Goal: Information Seeking & Learning: Learn about a topic

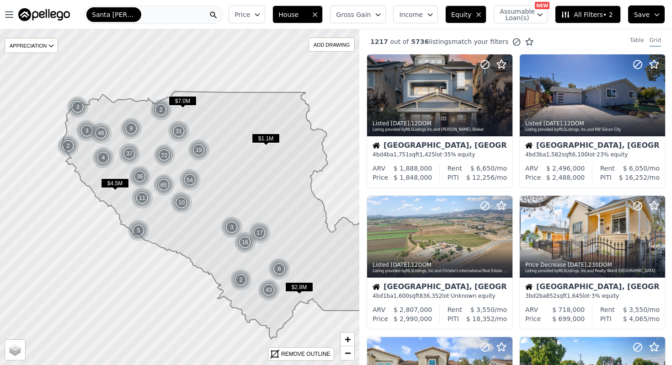
scroll to position [625, 0]
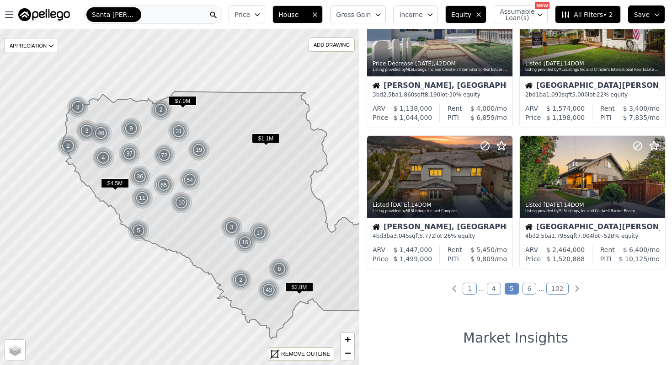
click at [124, 12] on span "Santa [PERSON_NAME]" at bounding box center [114, 14] width 44 height 9
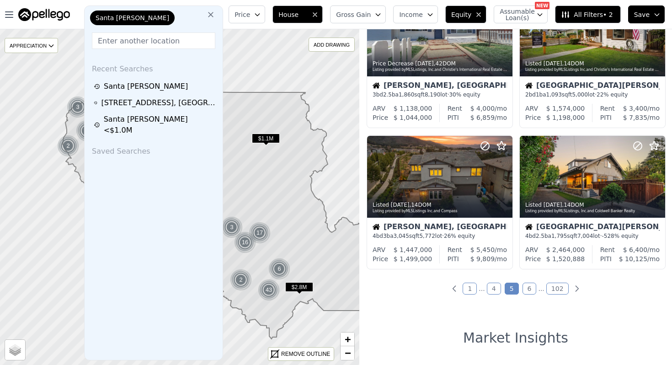
click at [215, 14] on icon at bounding box center [210, 14] width 9 height 9
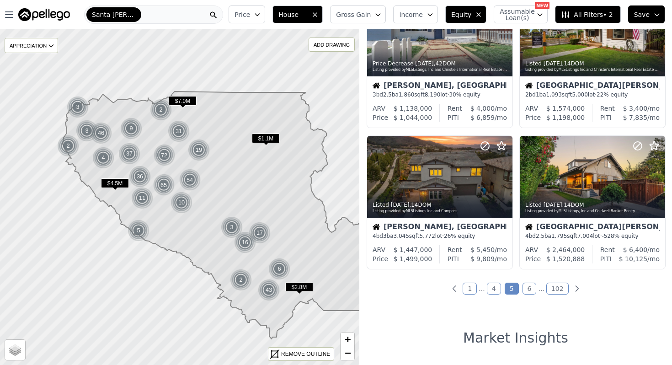
click at [194, 14] on div "Santa [PERSON_NAME]" at bounding box center [153, 14] width 139 height 18
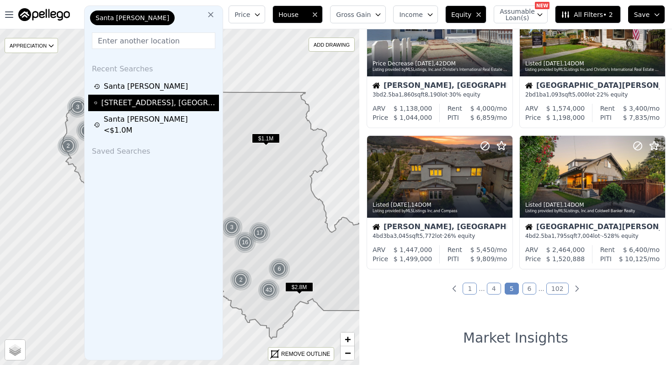
click at [178, 104] on div "[STREET_ADDRESS]" at bounding box center [158, 102] width 115 height 11
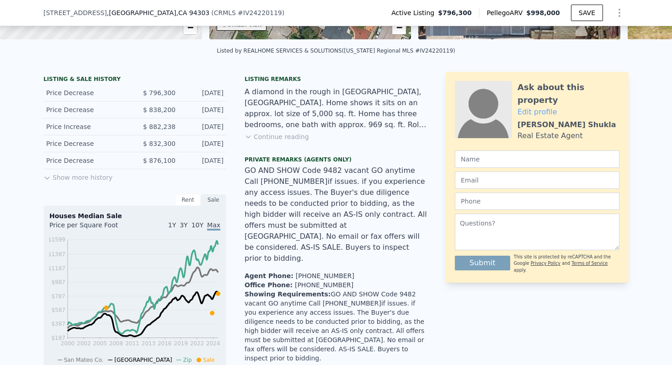
scroll to position [190, 0]
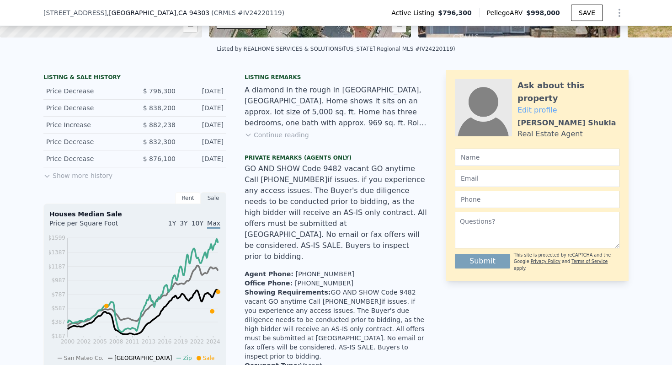
click at [263, 134] on button "Continue reading" at bounding box center [277, 134] width 64 height 9
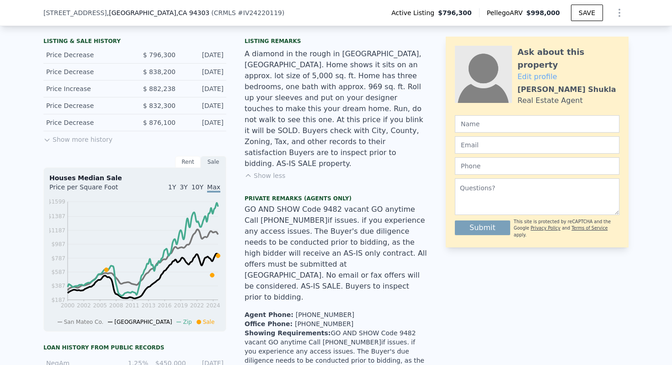
scroll to position [227, 0]
click at [274, 170] on button "Show less" at bounding box center [265, 174] width 41 height 9
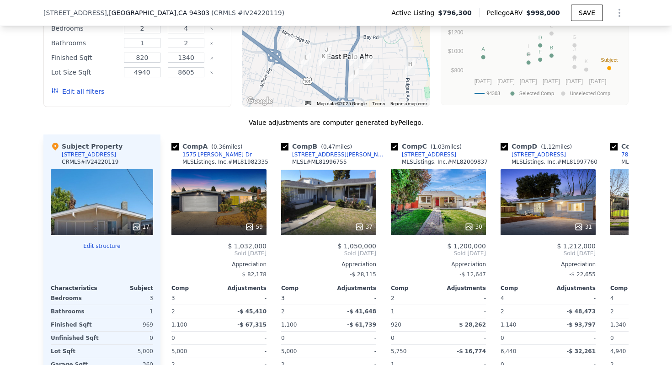
scroll to position [1059, 0]
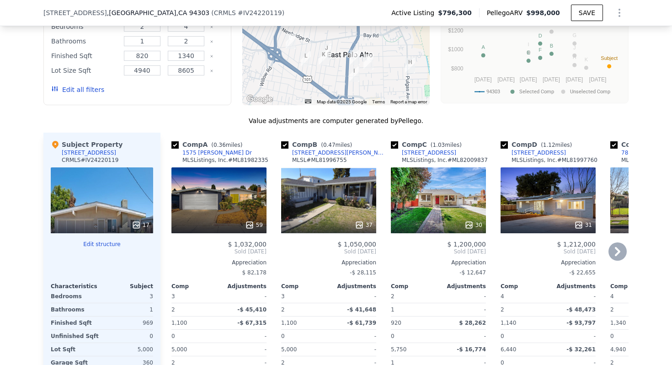
click at [620, 242] on icon at bounding box center [618, 251] width 18 height 18
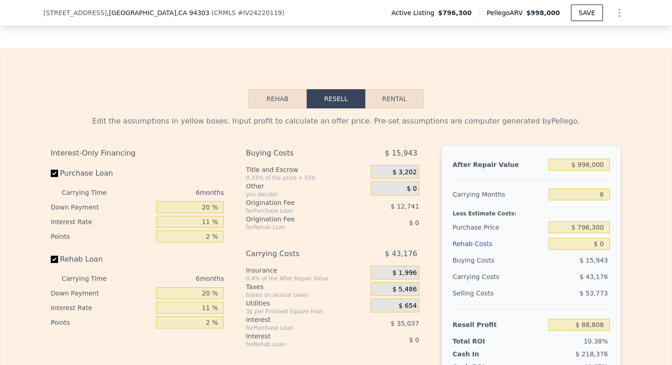
scroll to position [1508, 0]
click at [412, 144] on span "$ 15,943" at bounding box center [401, 152] width 32 height 16
drag, startPoint x: 423, startPoint y: 129, endPoint x: 390, endPoint y: 129, distance: 32.5
click at [390, 144] on div "Buying Costs $ 15,943 Title and Escrow 0.33% of the price + 550 $ 3,202 Other y…" at bounding box center [336, 296] width 181 height 304
drag, startPoint x: 219, startPoint y: 215, endPoint x: 203, endPoint y: 212, distance: 16.2
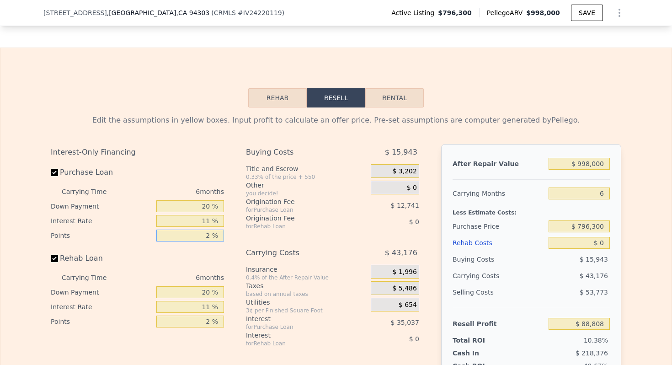
click at [203, 230] on input "2 %" at bounding box center [190, 236] width 68 height 12
type input "0 %"
type input "$ 101,549"
type input "0 %"
click at [212, 301] on input "11 %" at bounding box center [190, 307] width 68 height 12
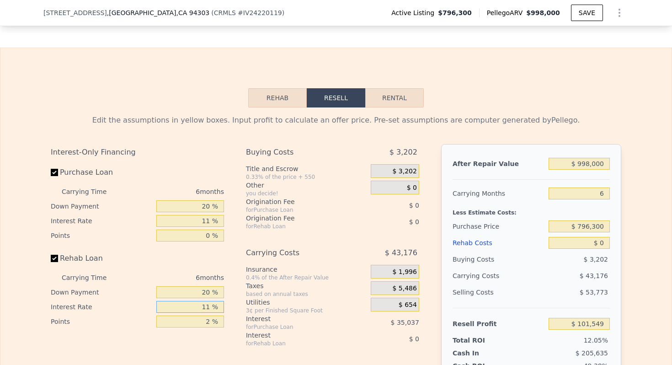
type input "1 %"
type input "8 %"
click at [159, 326] on div "Interest-Only Financing Purchase Loan Carrying Time 6 months Down Payment 20 % …" at bounding box center [141, 296] width 181 height 304
click at [221, 316] on input "2 %" at bounding box center [190, 322] width 68 height 12
type input "0 %"
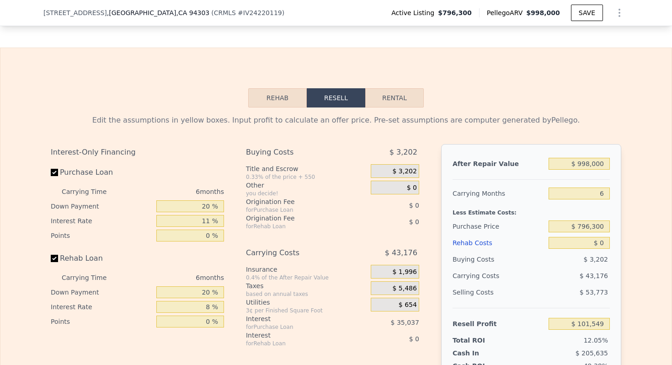
click at [211, 329] on div "Interest-Only Financing Purchase Loan Carrying Time 6 months Down Payment 20 % …" at bounding box center [141, 296] width 181 height 304
click at [417, 144] on div "$ 3,202" at bounding box center [385, 152] width 68 height 16
click at [411, 144] on span "$ 3,202" at bounding box center [404, 152] width 28 height 16
click at [407, 144] on span "$ 3,202" at bounding box center [404, 152] width 28 height 16
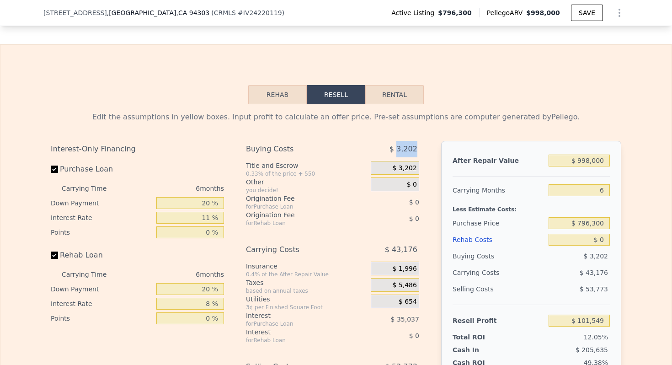
scroll to position [1513, 0]
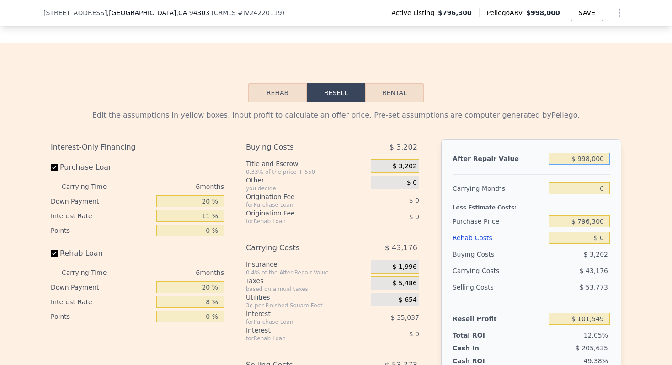
drag, startPoint x: 604, startPoint y: 137, endPoint x: 577, endPoint y: 138, distance: 27.4
click at [577, 153] on input "$ 998,000" at bounding box center [579, 159] width 61 height 12
type input "$ 1,998,000"
type input "$ 1,046,219"
type input "$ 12,998,000"
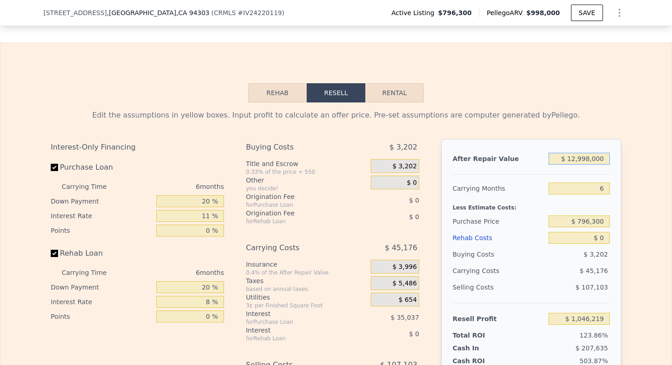
type input "$ 11,437,589"
type input "$ 125,998,000"
type input "$ 118,185,299"
type input "$ 1,250,998,000"
type input "$ 1,180,939,049"
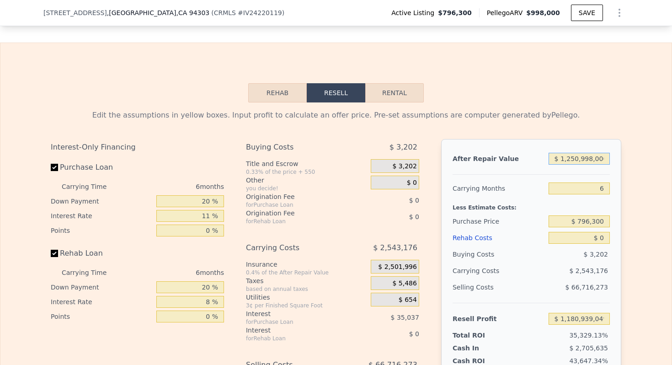
drag, startPoint x: 592, startPoint y: 138, endPoint x: 579, endPoint y: 139, distance: 13.3
click at [579, 153] on input "$ 1,250,998,000" at bounding box center [579, 159] width 61 height 12
type input "$ 1,250,000"
type input "$ 339,605"
type input "$ 1,250,000"
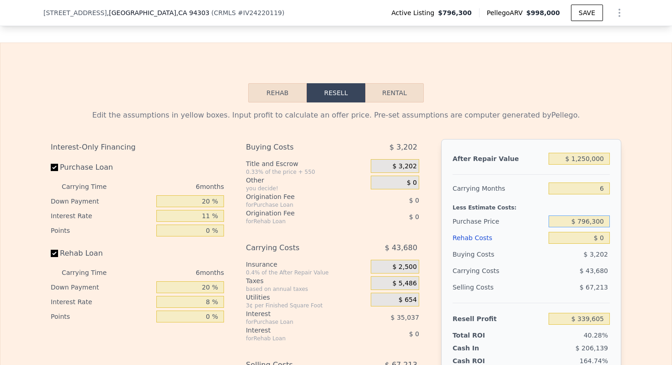
click at [563, 215] on input "$ 796,300" at bounding box center [579, 221] width 61 height 12
drag, startPoint x: 591, startPoint y: 199, endPoint x: 578, endPoint y: 201, distance: 12.9
click at [579, 215] on input "$ 796,300" at bounding box center [579, 221] width 61 height 12
type input "$ 700,000"
type input "$ 440,468"
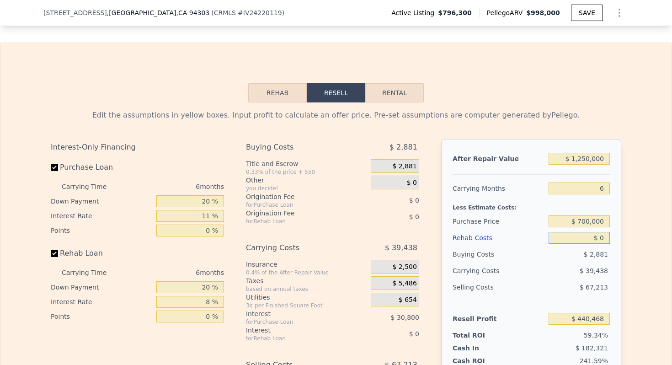
click at [608, 232] on input "$ 0" at bounding box center [579, 238] width 61 height 12
type input "$ 01"
type input "$ 440,467"
type input "$ 010"
type input "$ 440,458"
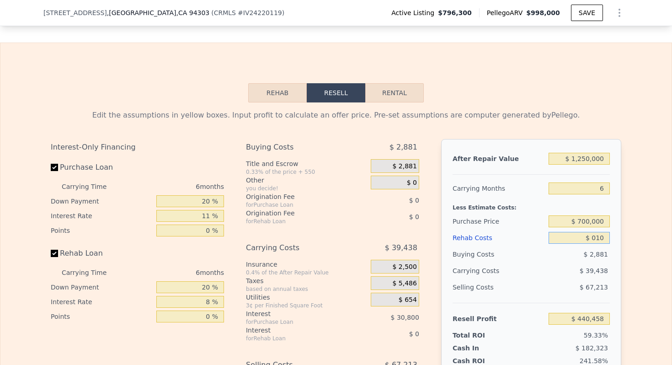
type input "$ 0100"
type input "$ 440,362"
type input "$ 01,000"
type input "$ 439,438"
click at [607, 232] on input "$ 1,000" at bounding box center [579, 238] width 61 height 12
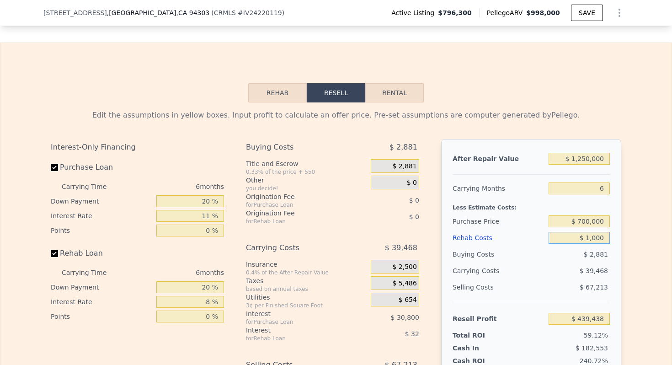
type input "$ 10,000"
type input "$ 430,150"
type input "$ 100,000"
type input "$ 337,270"
type input "$ 100,000"
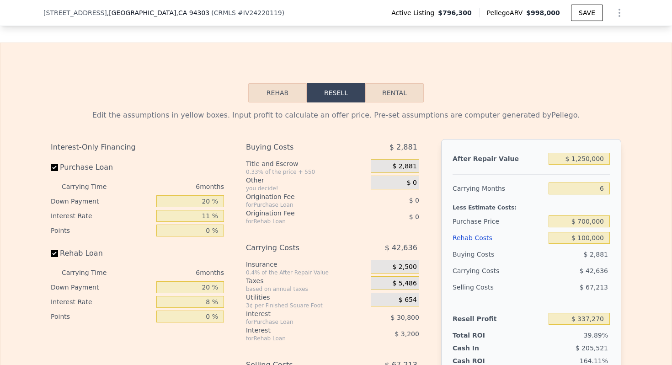
click at [565, 246] on div "$ 2,881" at bounding box center [580, 254] width 62 height 16
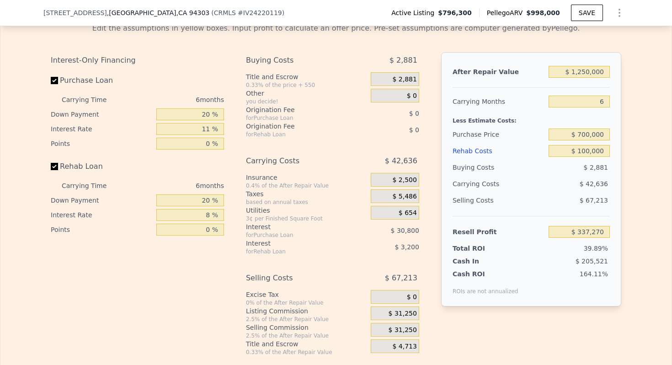
scroll to position [1601, 0]
click at [596, 163] on span "$ 2,881" at bounding box center [596, 166] width 24 height 7
click at [211, 122] on input "11 %" at bounding box center [190, 128] width 68 height 12
type input "1 %"
type input "$ 365,266"
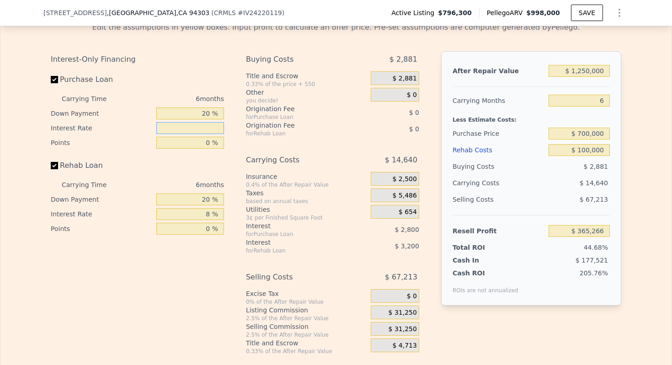
type input "8 %"
type input "$ 345,670"
type input "8 %"
click at [169, 157] on div "Rehab Loan" at bounding box center [137, 167] width 173 height 20
click at [194, 238] on div "Interest-Only Financing Purchase Loan Carrying Time 6 months Down Payment 20 % …" at bounding box center [141, 203] width 181 height 304
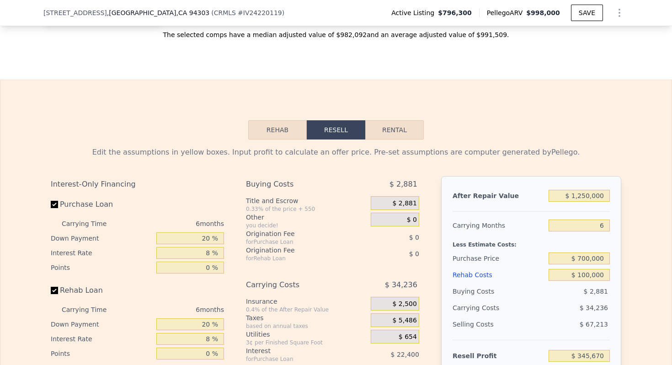
scroll to position [1473, 0]
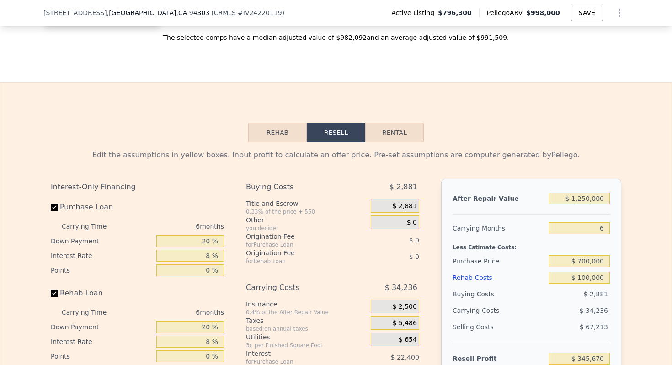
click at [279, 123] on button "Rehab" at bounding box center [277, 132] width 59 height 19
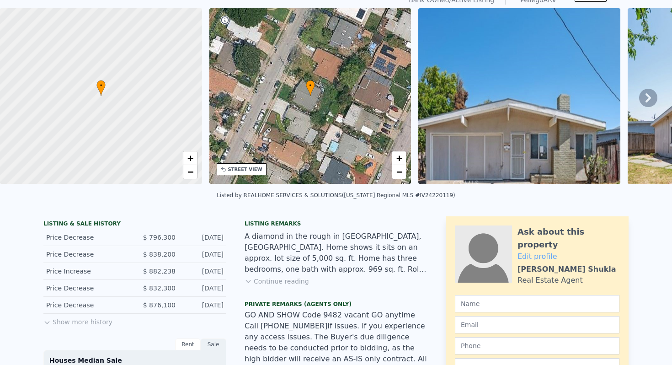
scroll to position [0, 0]
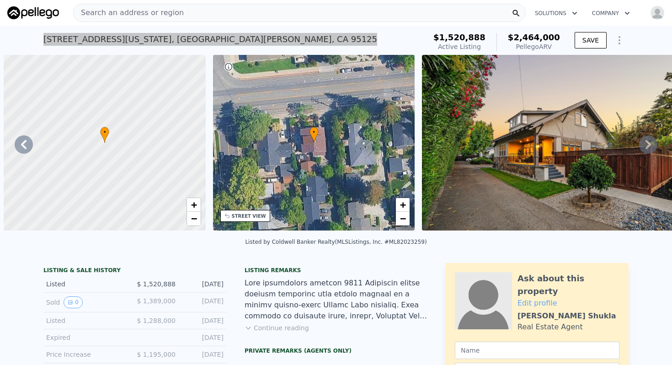
scroll to position [0, 418]
